Goal: Task Accomplishment & Management: Use online tool/utility

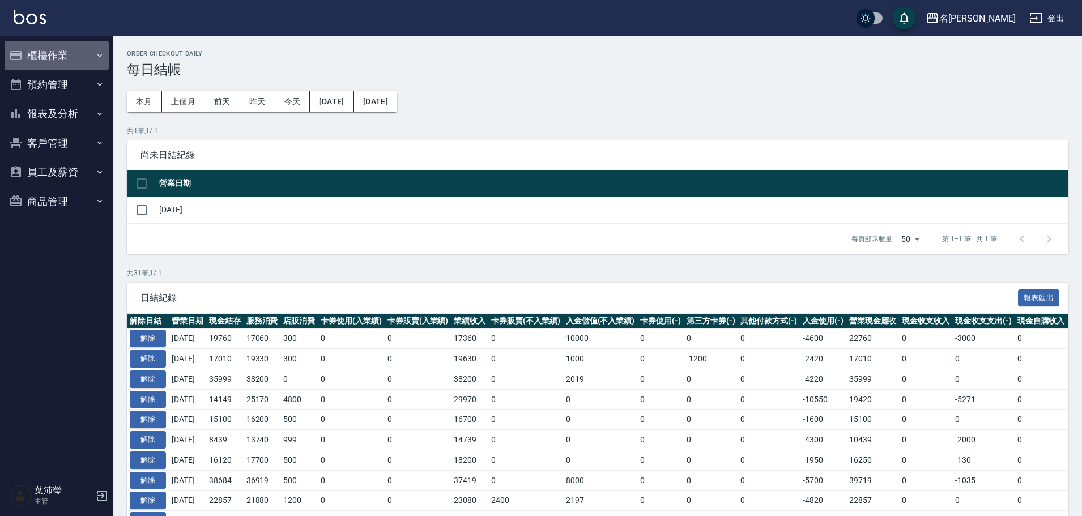
click at [66, 45] on button "櫃檯作業" at bounding box center [57, 55] width 104 height 29
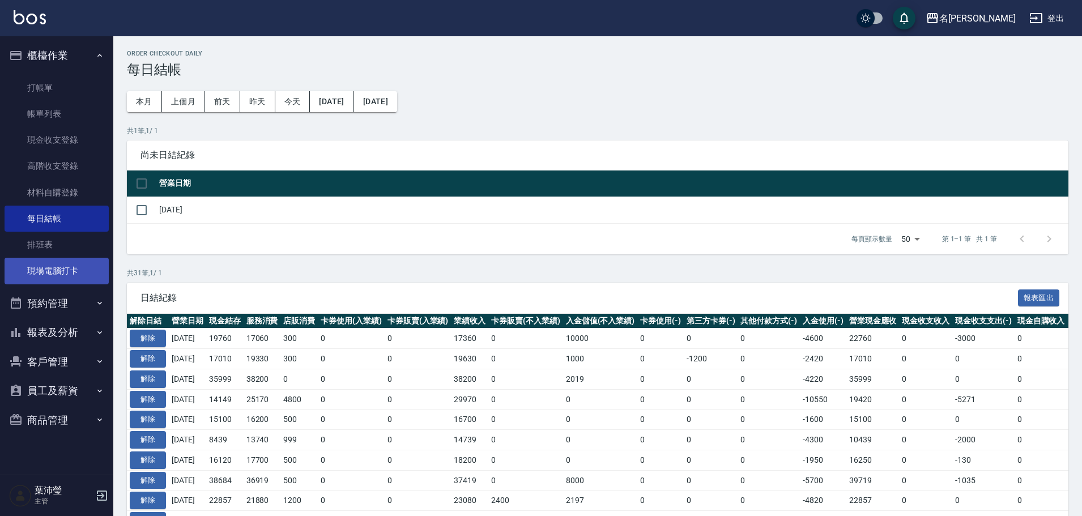
click at [71, 263] on link "現場電腦打卡" at bounding box center [57, 271] width 104 height 26
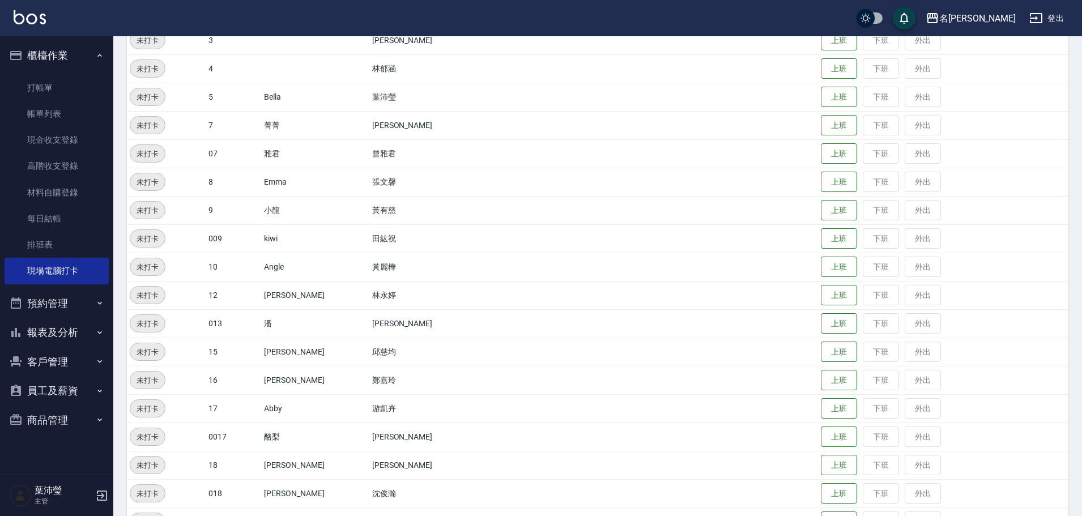
scroll to position [283, 0]
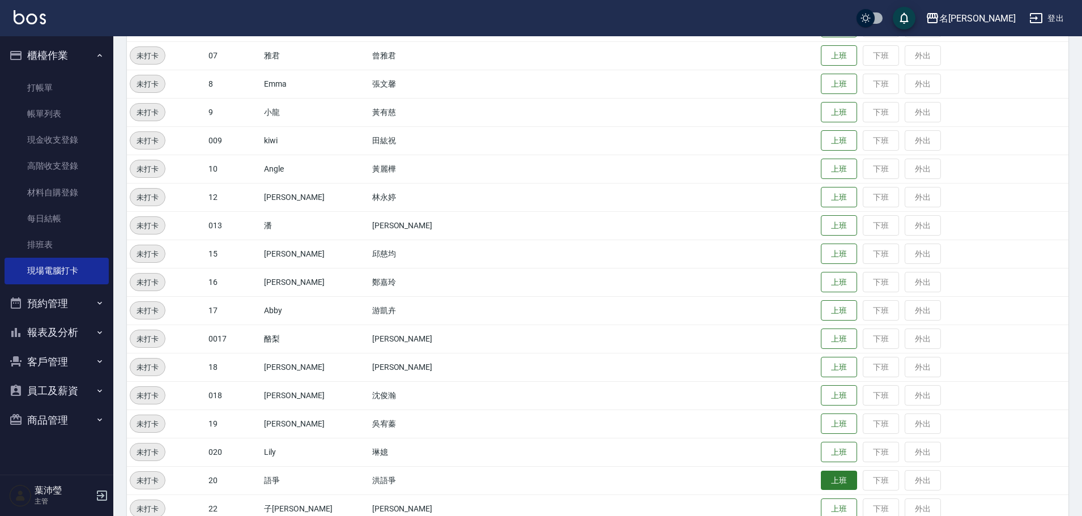
click at [821, 473] on button "上班" at bounding box center [839, 481] width 36 height 20
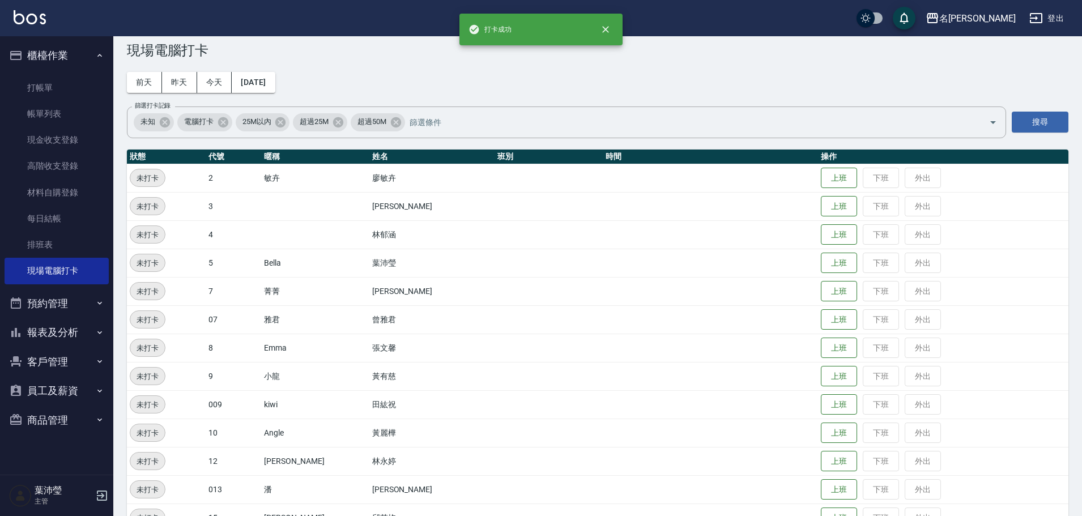
scroll to position [0, 0]
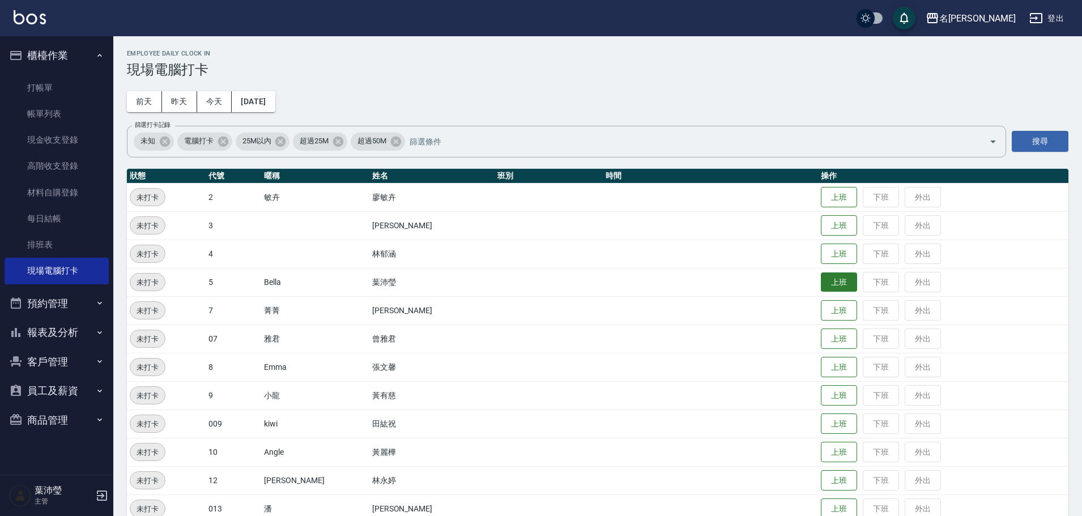
click at [821, 287] on button "上班" at bounding box center [839, 283] width 36 height 20
click at [821, 368] on button "上班" at bounding box center [839, 368] width 36 height 20
